Goal: Register for event/course

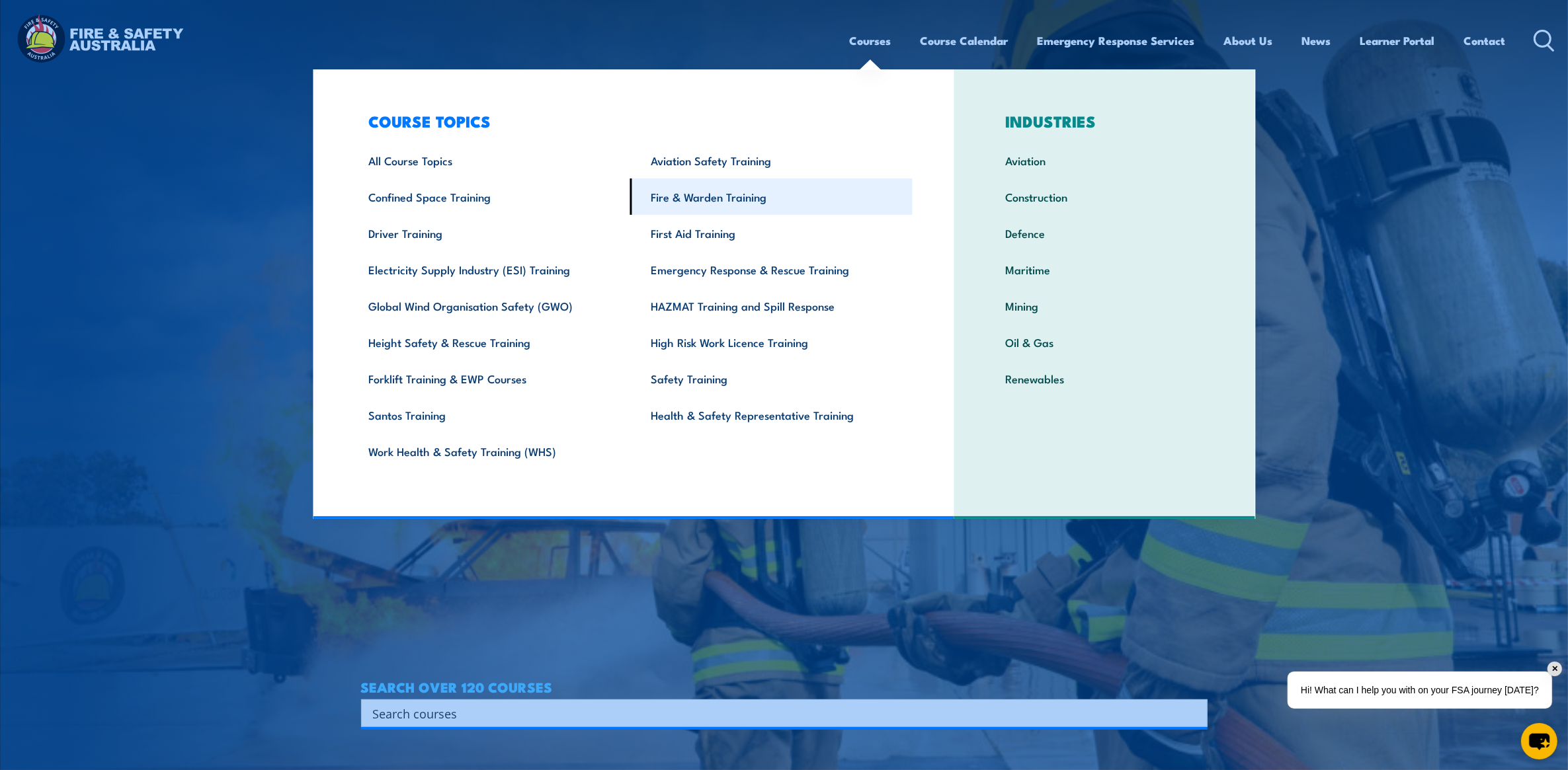
click at [745, 197] on link "Fire & Warden Training" at bounding box center [772, 196] width 282 height 36
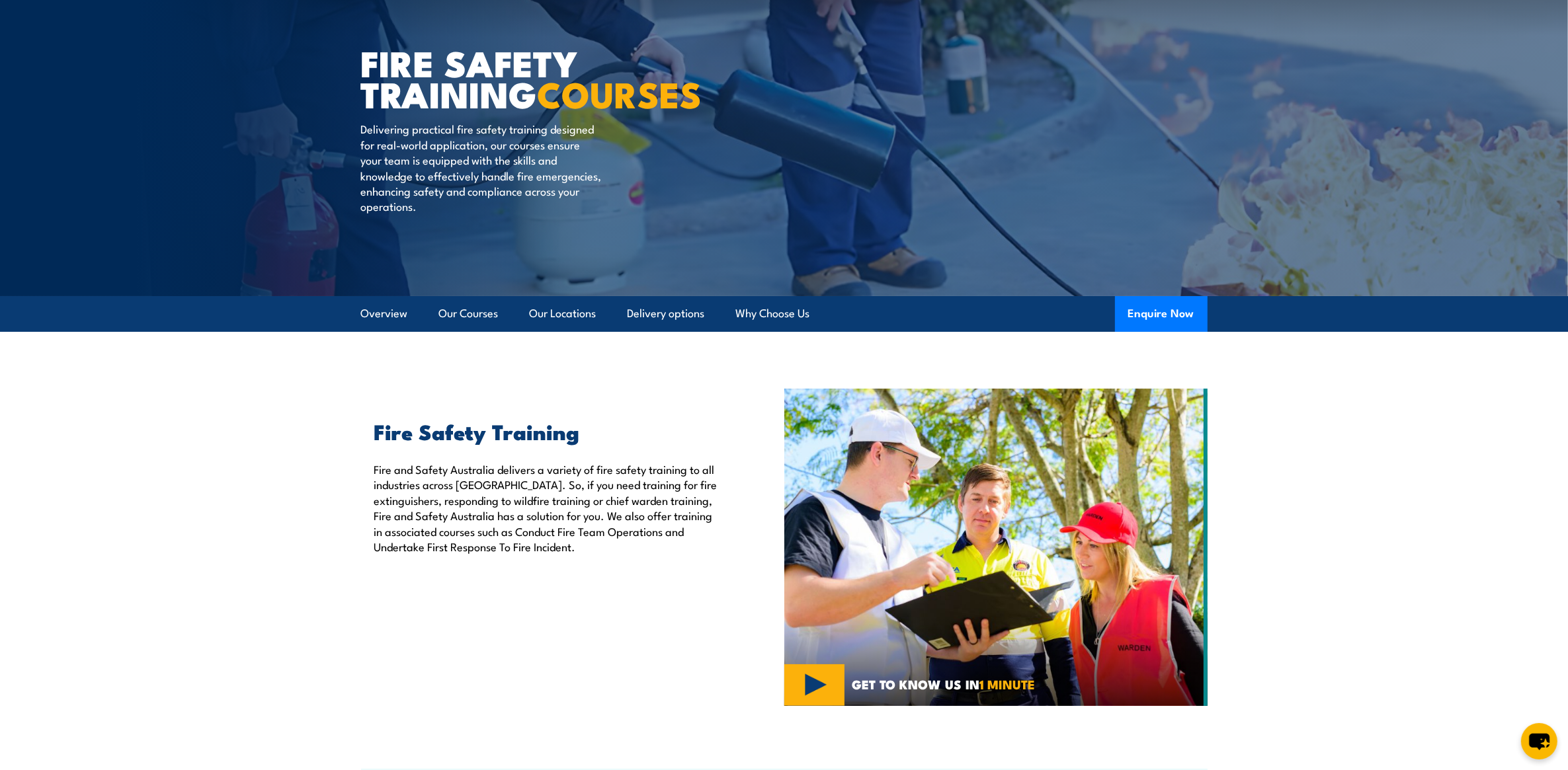
scroll to position [166, 0]
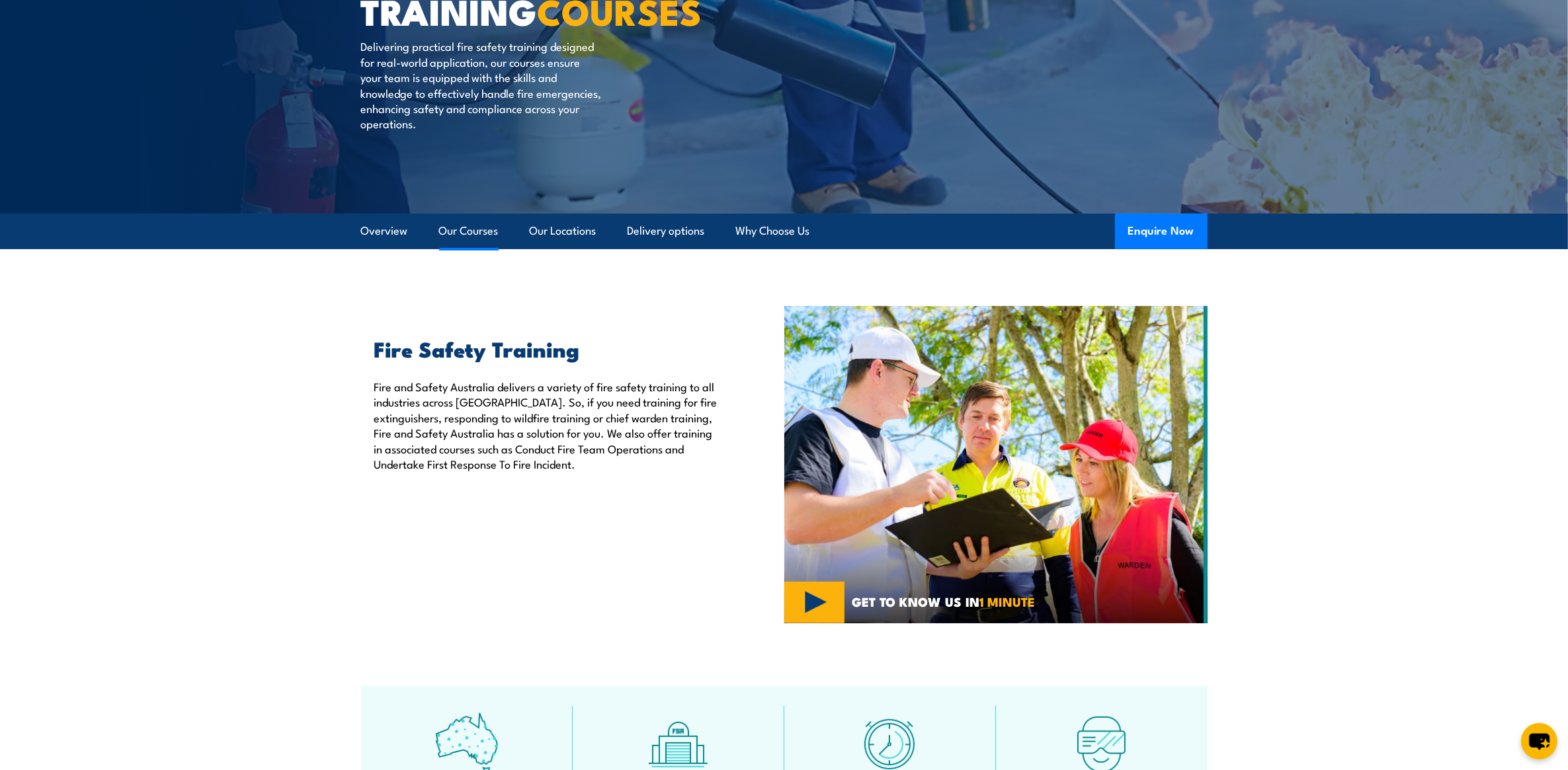
click at [461, 228] on link "Our Courses" at bounding box center [468, 231] width 59 height 35
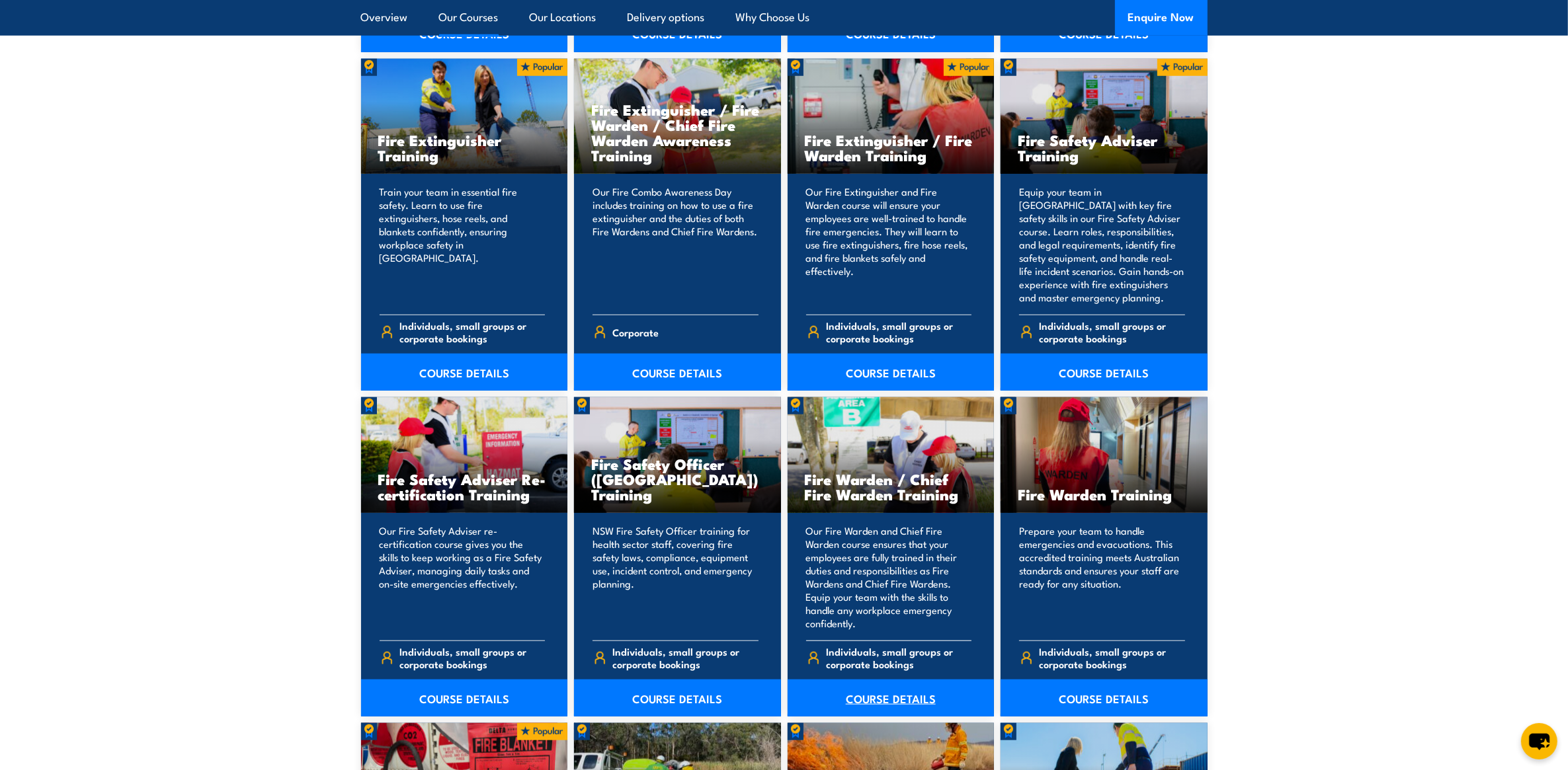
scroll to position [1416, 0]
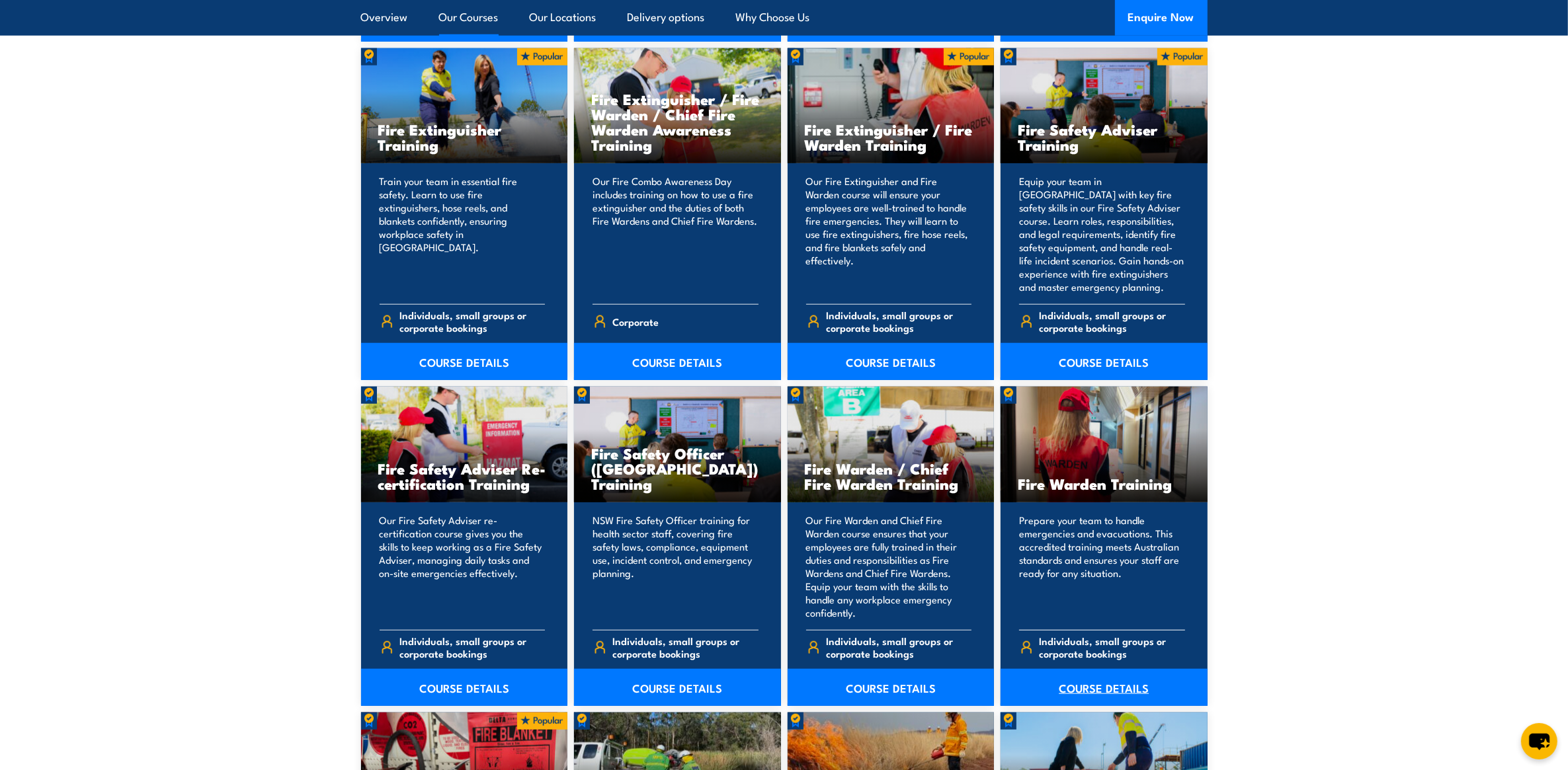
click at [1099, 685] on link "COURSE DETAILS" at bounding box center [1105, 688] width 207 height 37
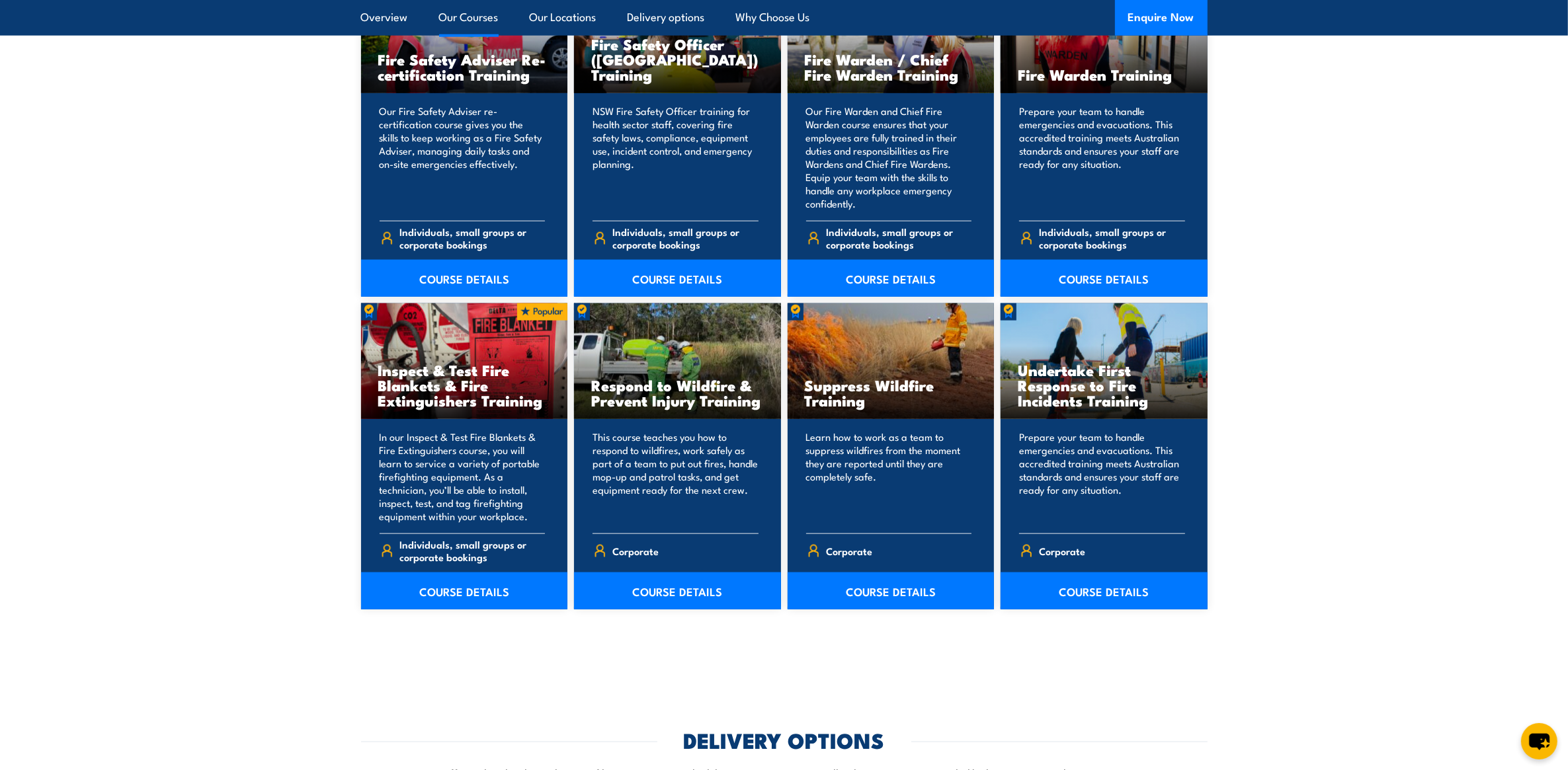
scroll to position [1829, 0]
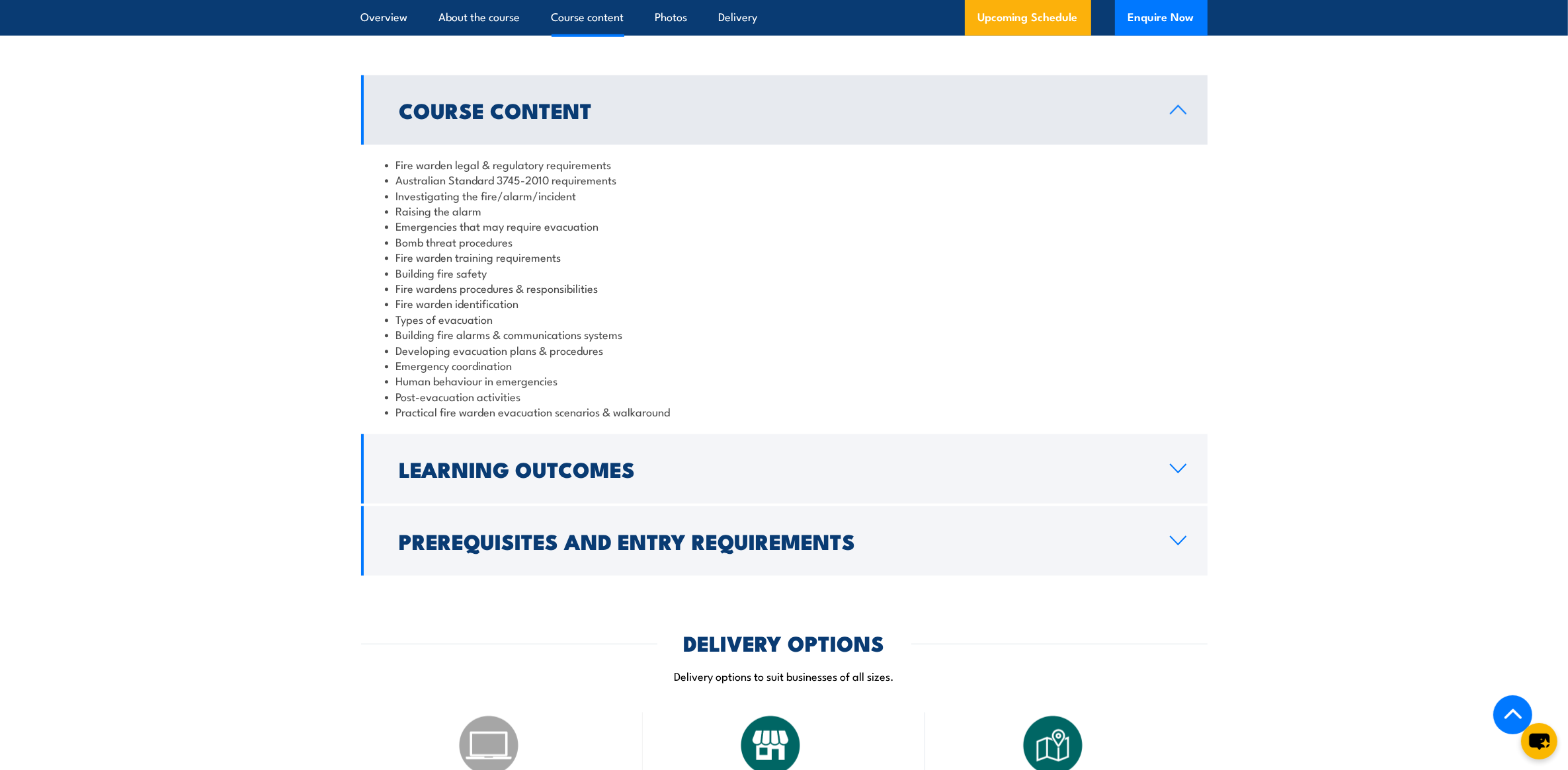
scroll to position [1322, 0]
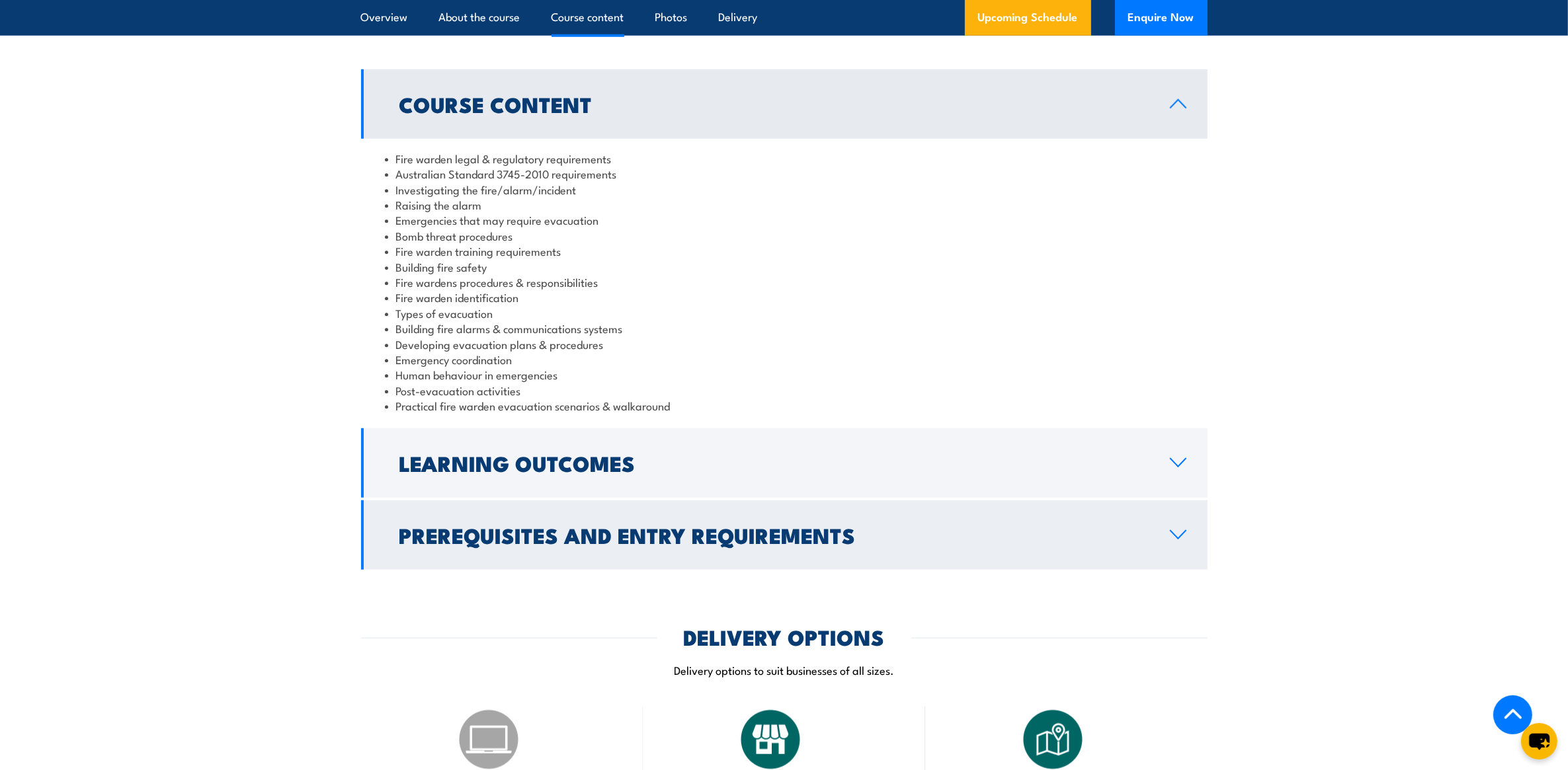
click at [1175, 532] on icon at bounding box center [1179, 535] width 18 height 10
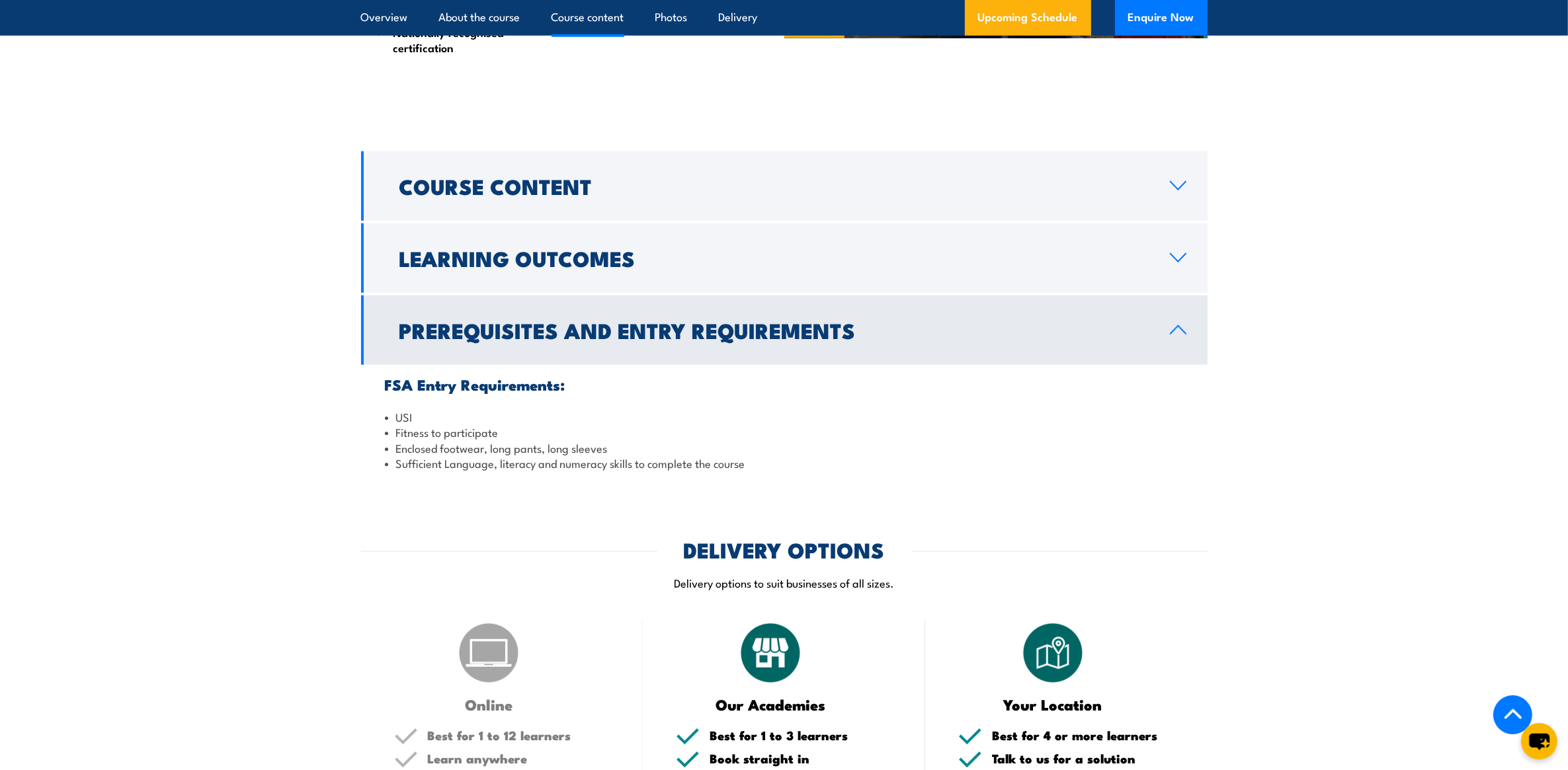
scroll to position [1240, 0]
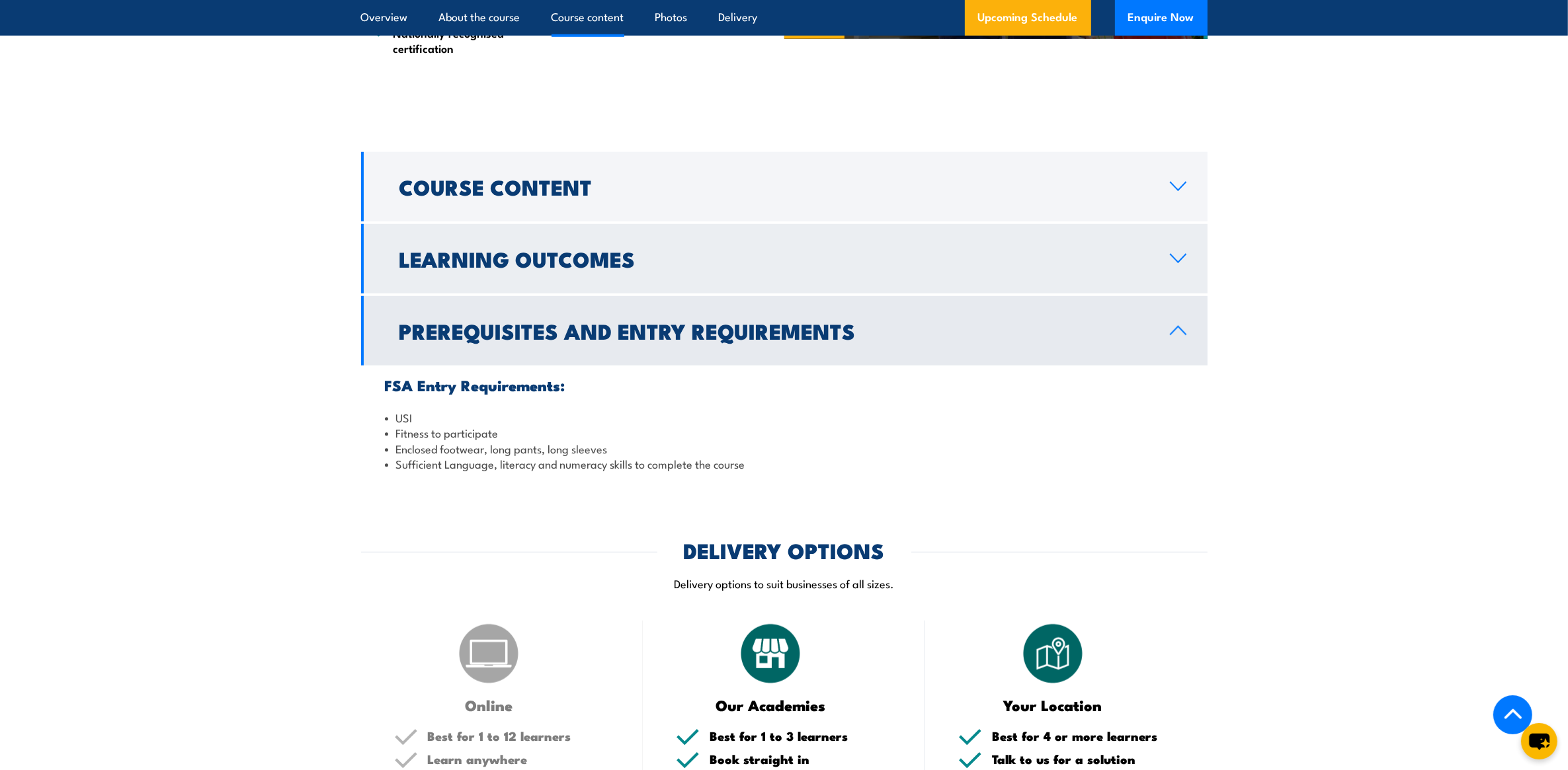
click at [1181, 259] on icon at bounding box center [1179, 258] width 15 height 8
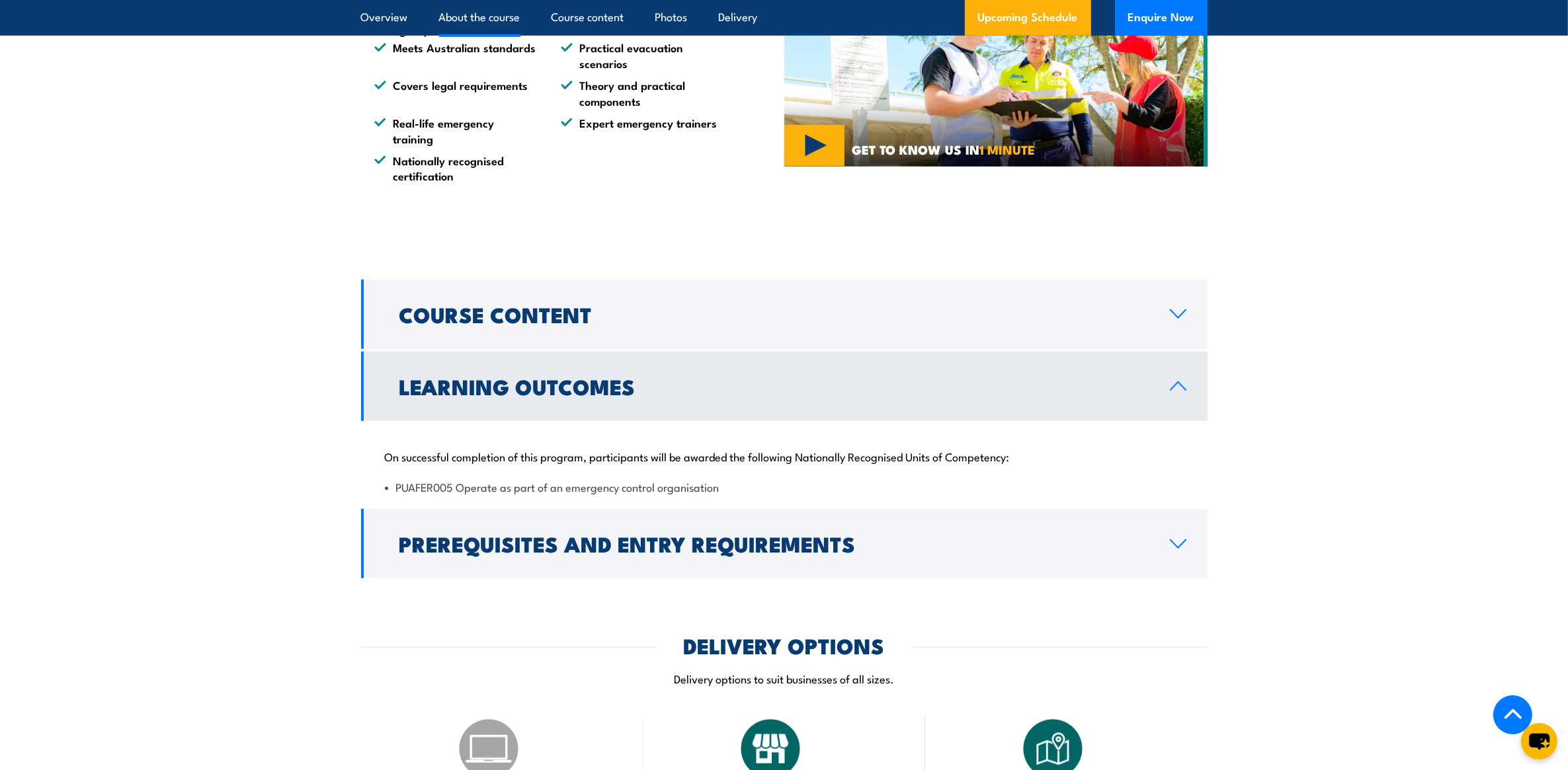
scroll to position [991, 0]
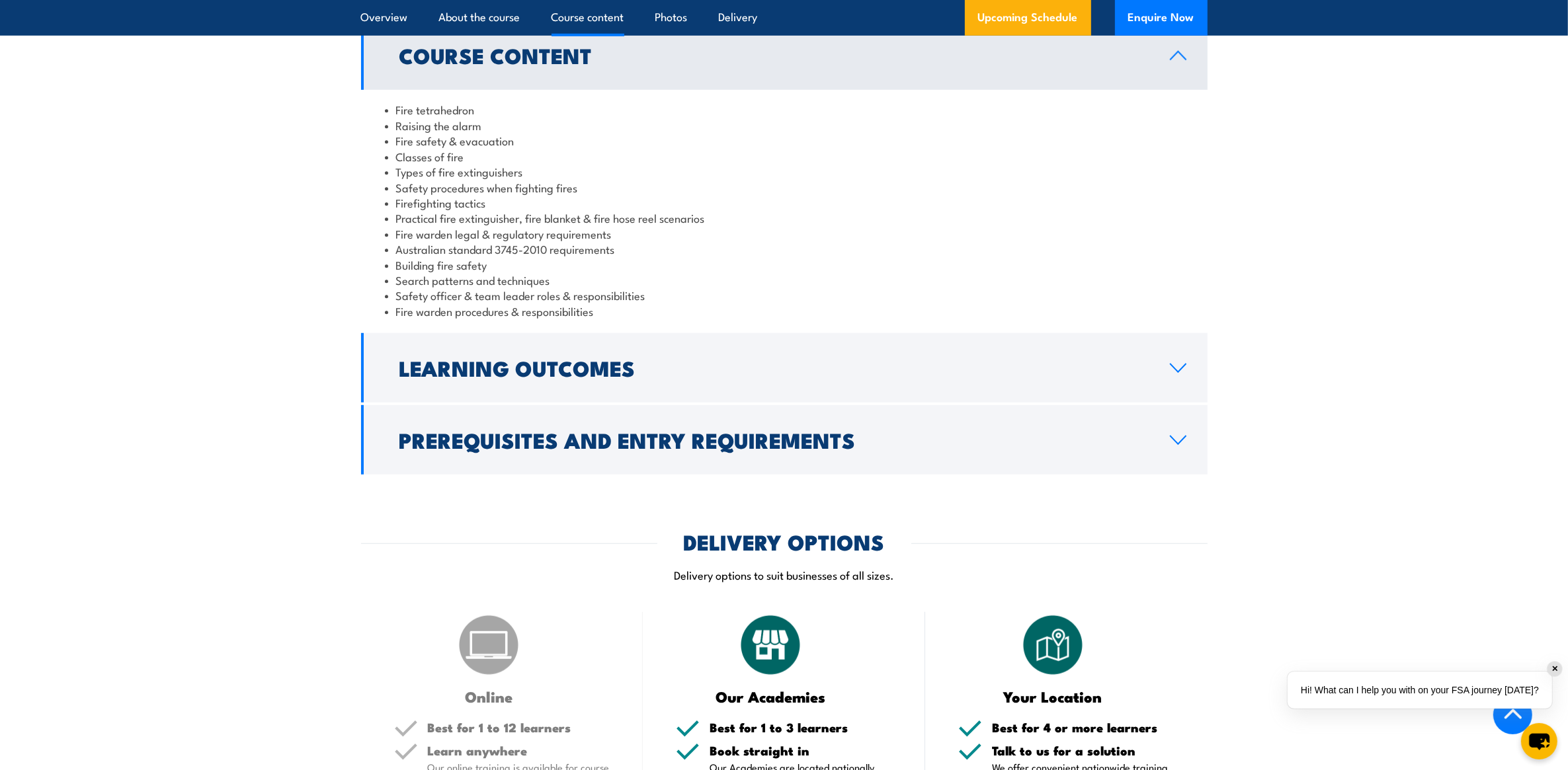
scroll to position [1157, 0]
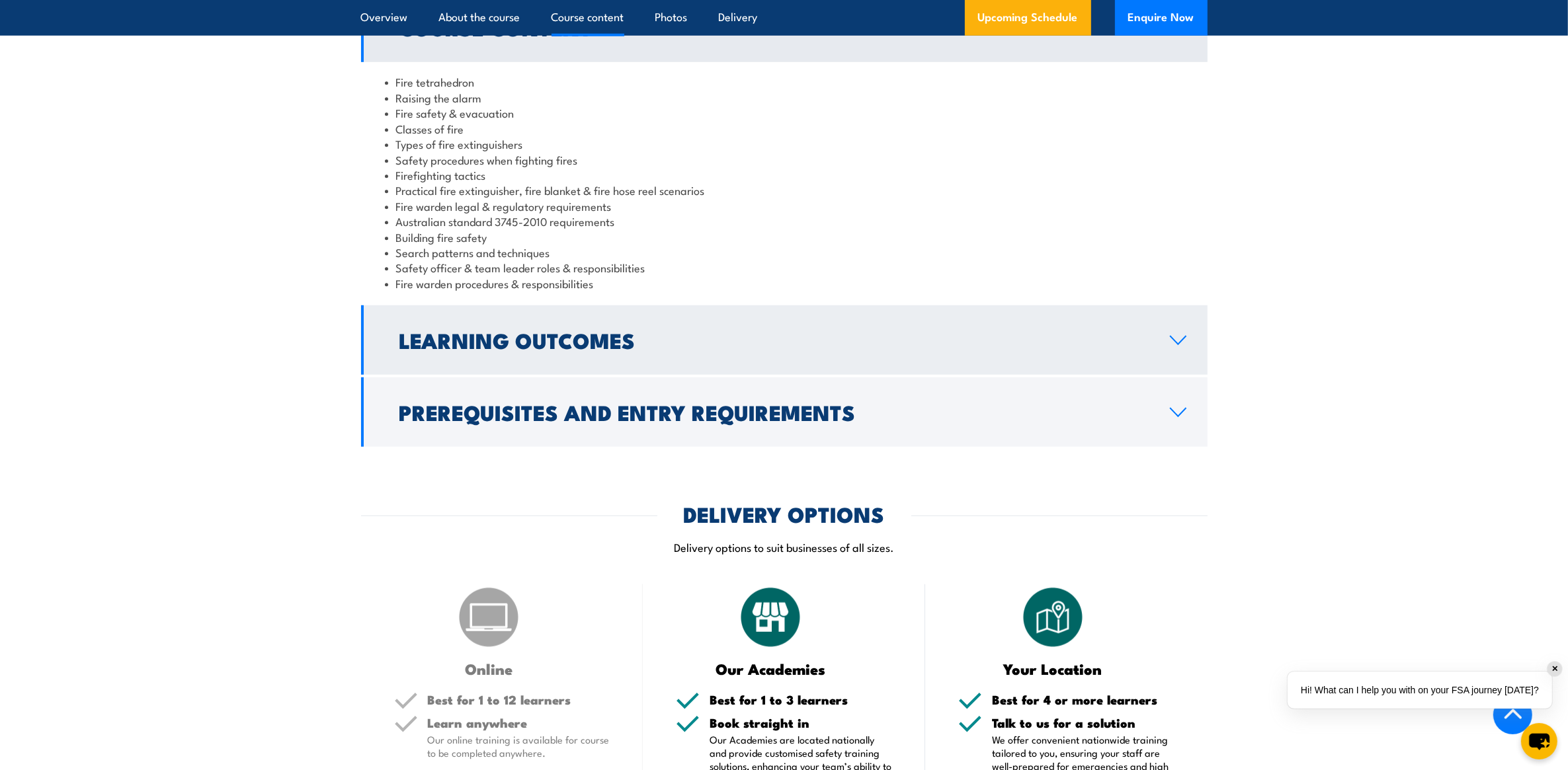
click at [1170, 342] on icon at bounding box center [1179, 340] width 18 height 10
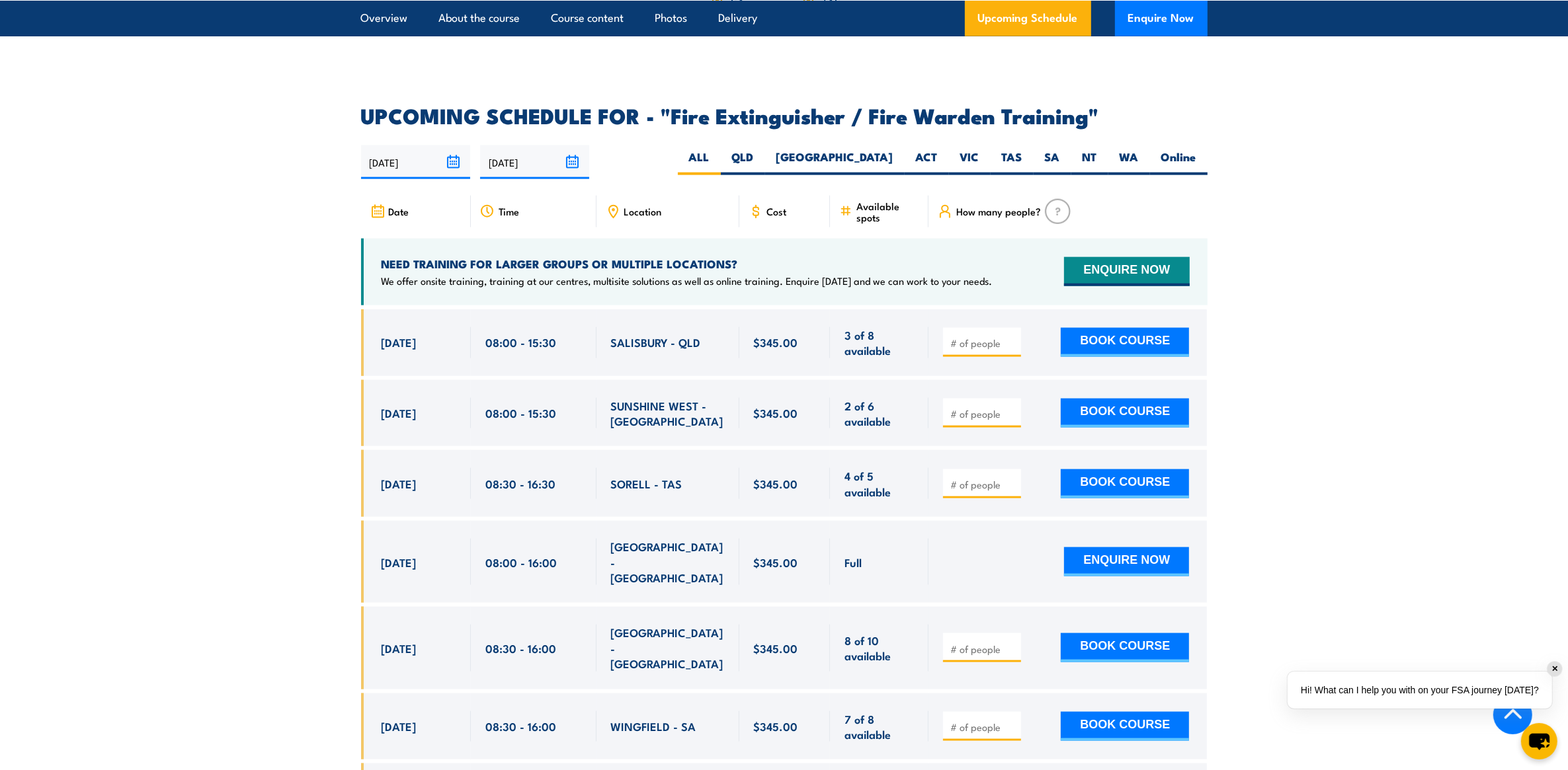
scroll to position [1984, 0]
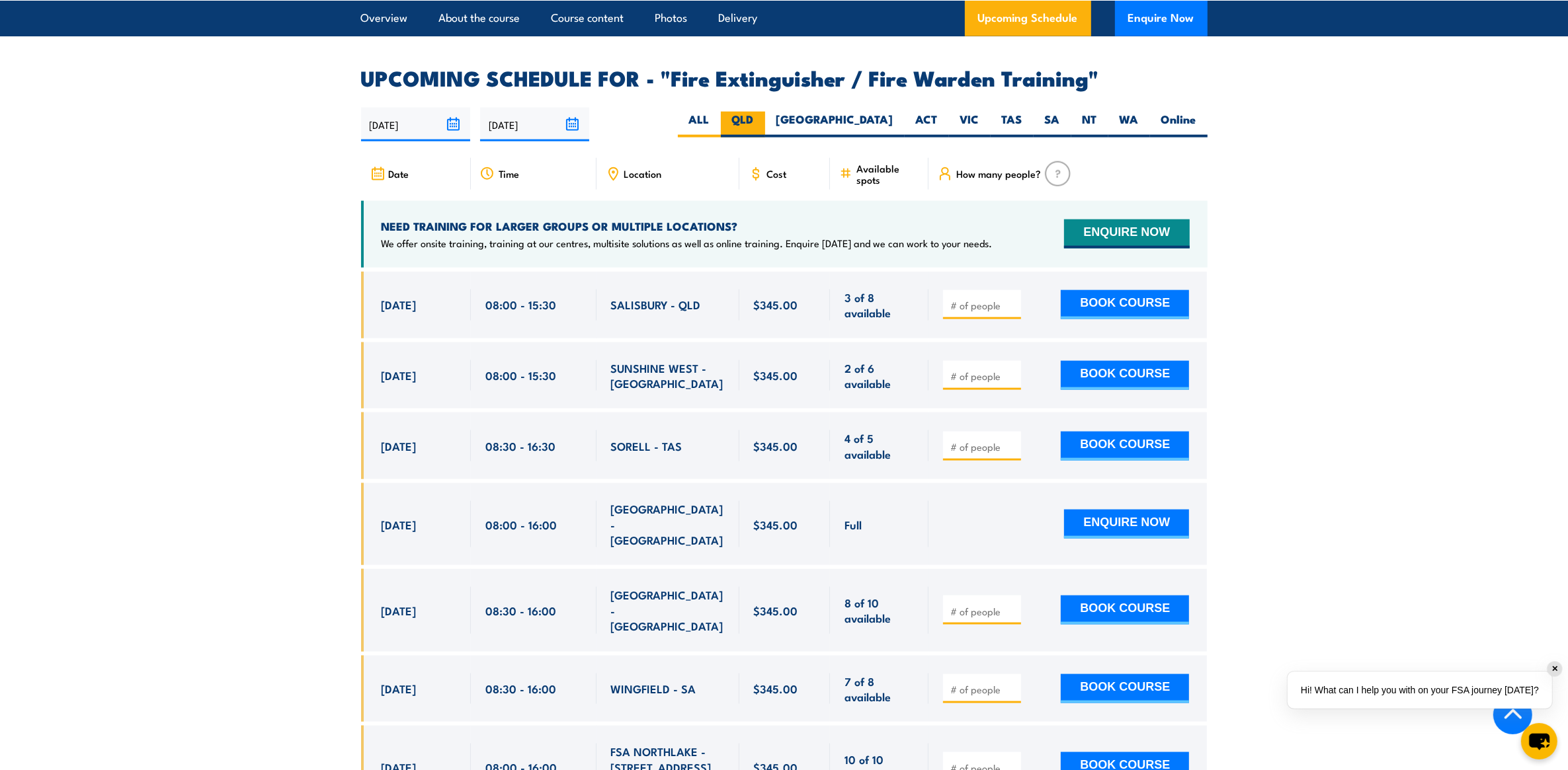
click at [765, 112] on label "QLD" at bounding box center [742, 124] width 44 height 26
click at [763, 112] on input "QLD" at bounding box center [758, 116] width 8 height 8
radio input "true"
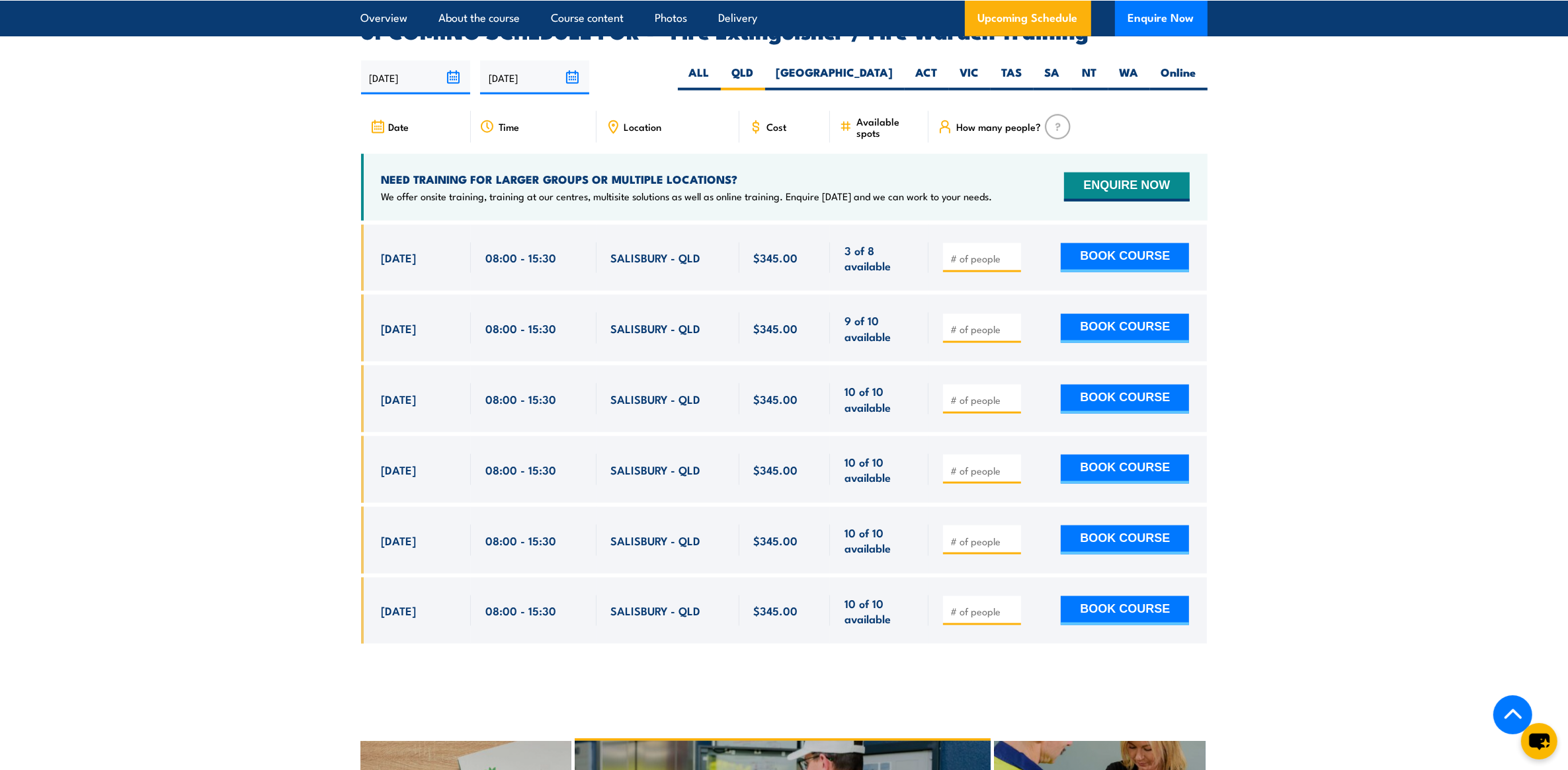
click at [415, 250] on span "[DATE]" at bounding box center [399, 258] width 35 height 15
drag, startPoint x: 385, startPoint y: 236, endPoint x: 675, endPoint y: 252, distance: 290.4
click at [675, 252] on div "[DATE] 08:00 - 08:00" at bounding box center [784, 259] width 847 height 67
click at [382, 250] on span "[DATE]" at bounding box center [399, 258] width 35 height 15
drag, startPoint x: 375, startPoint y: 225, endPoint x: 1212, endPoint y: 594, distance: 914.7
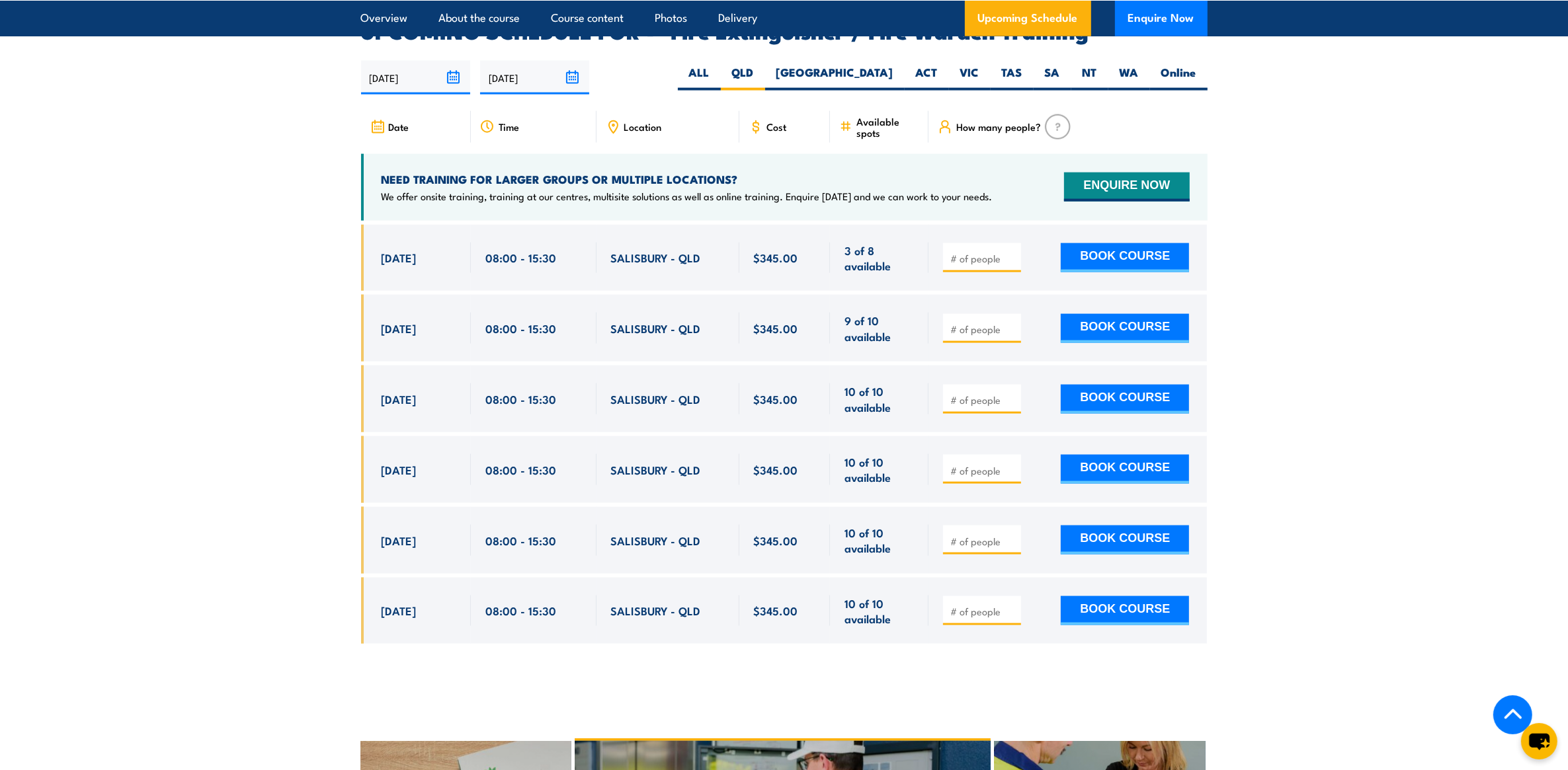
click at [1212, 594] on section "UPCOMING SCHEDULE FOR - "Fire Extinguisher / Fire Warden Training" 30/09/2025 2…" at bounding box center [784, 342] width 1568 height 644
copy div "2 Oct, 2025 08:00 - 15:30 SALISBURY - QLD 3 of 8 available $345.00 $345.00 3 of…"
click at [176, 292] on section "UPCOMING SCHEDULE FOR - "Fire Extinguisher / Fire Warden Training" 30/09/2025 2…" at bounding box center [784, 342] width 1568 height 644
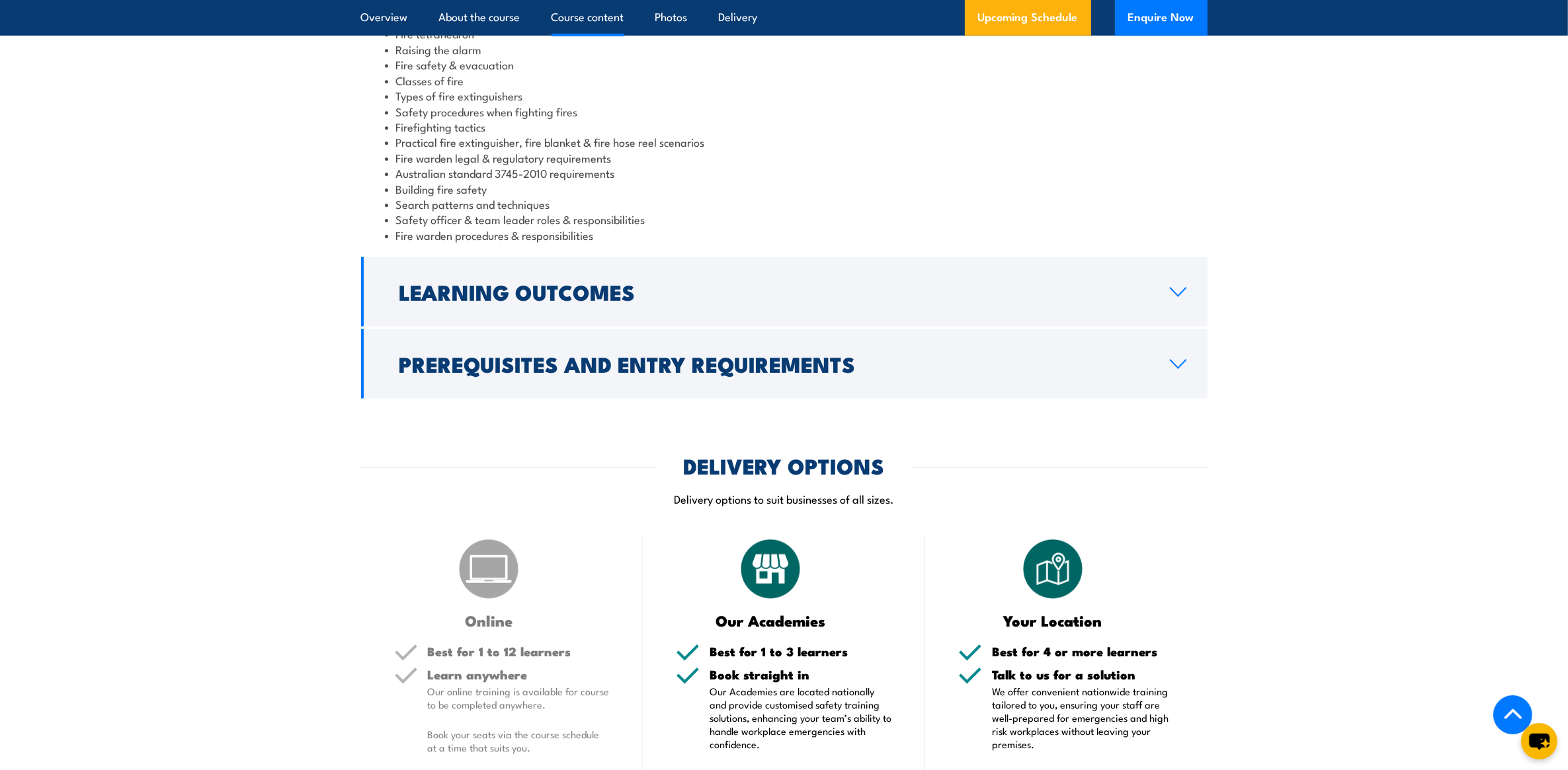
scroll to position [1178, 0]
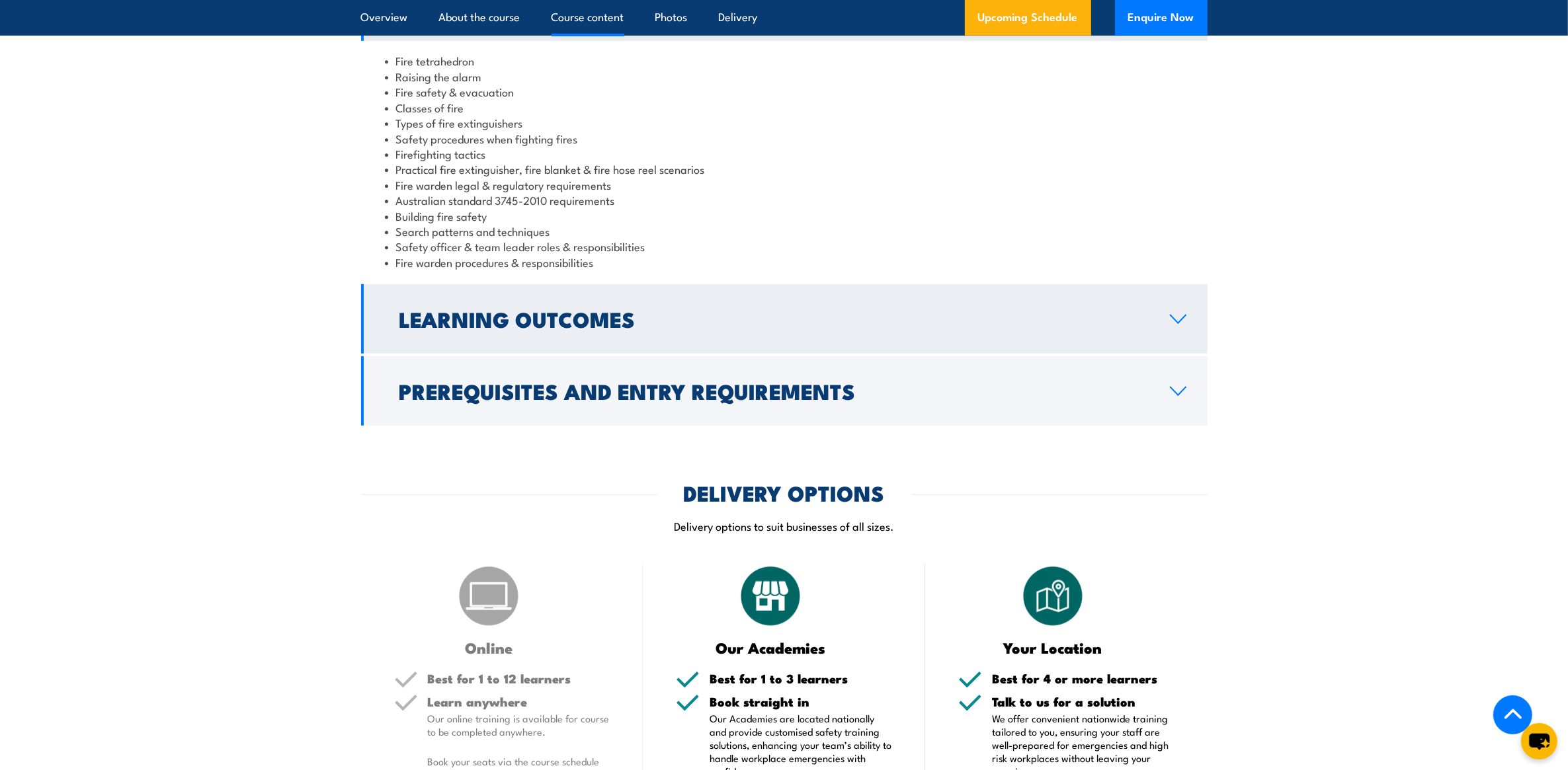
click at [1174, 315] on icon at bounding box center [1179, 319] width 18 height 10
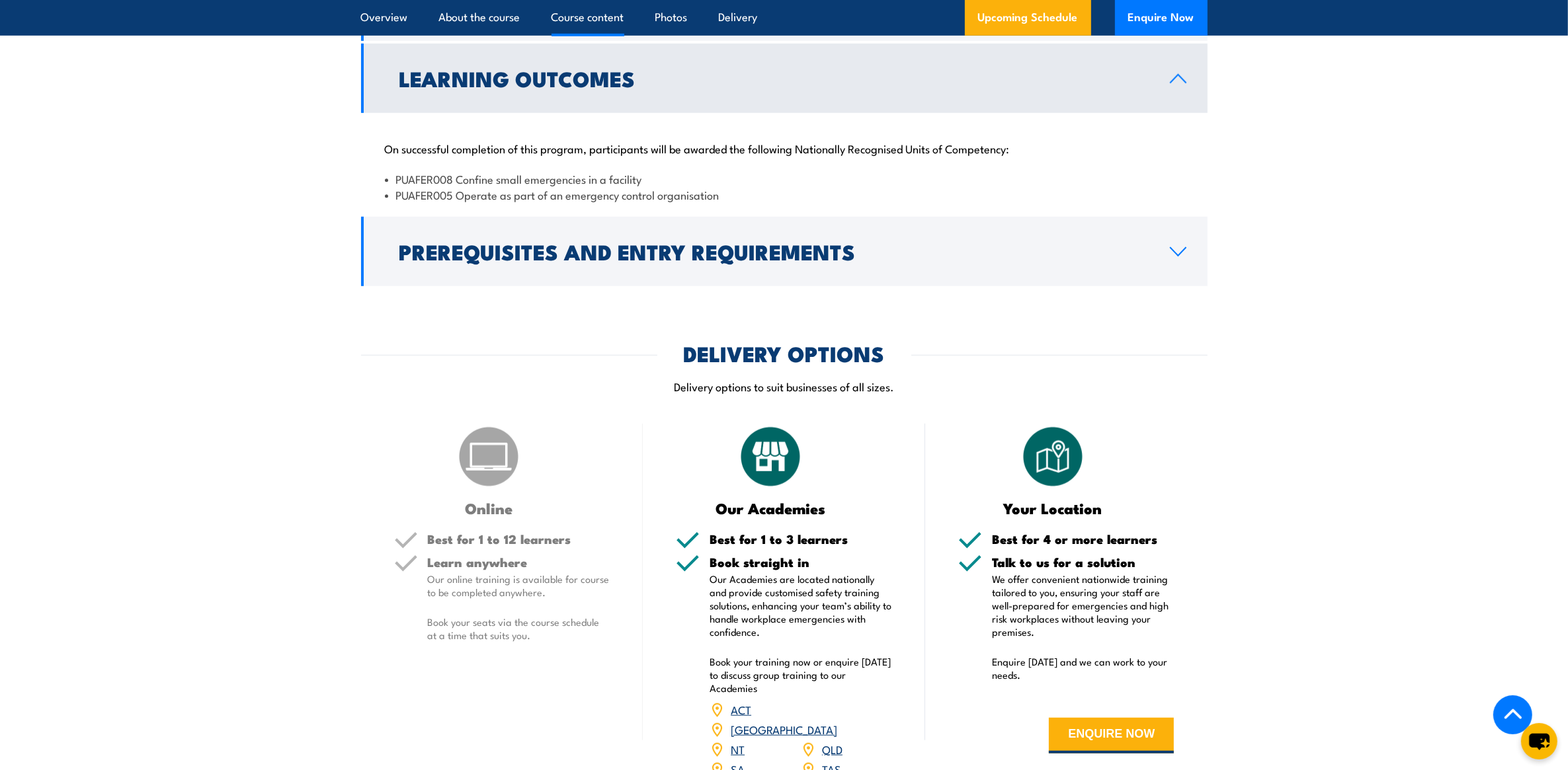
click at [396, 177] on li "PUAFER008 Confine small emergencies in a facility" at bounding box center [784, 179] width 799 height 15
drag, startPoint x: 397, startPoint y: 177, endPoint x: 741, endPoint y: 186, distance: 344.1
click at [741, 186] on ul "PUAFER008 Confine small emergencies in a facility PUAFER005 Operate as part of …" at bounding box center [784, 187] width 799 height 31
copy ul "PUAFER008 Confine small emergencies in a facility PUAFER005 Operate as part of …"
